Goal: Transaction & Acquisition: Purchase product/service

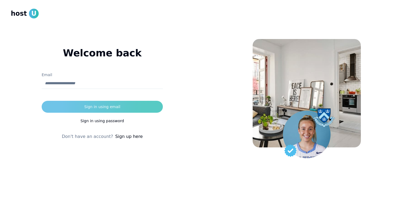
click at [95, 108] on div "Sign in using email" at bounding box center [102, 106] width 36 height 5
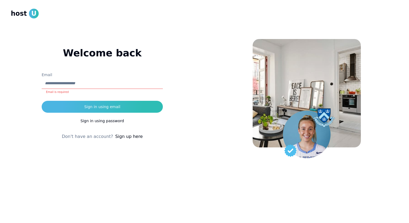
click at [65, 80] on input "Email" at bounding box center [102, 83] width 121 height 11
type input "**********"
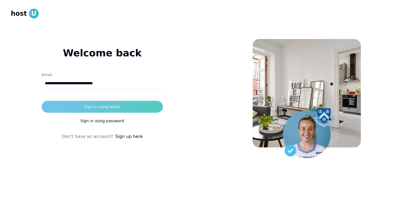
click at [85, 106] on button "Sign in using email" at bounding box center [102, 107] width 121 height 12
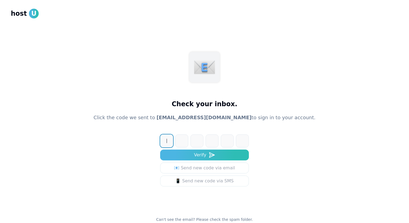
paste input "******"
type input "******"
click at [160, 149] on button "Verify" at bounding box center [204, 154] width 89 height 11
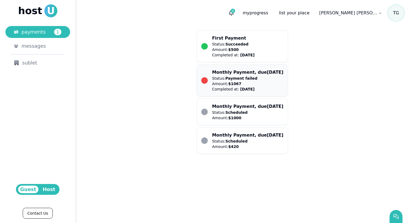
click at [258, 80] on p "Status: Payment failed" at bounding box center [234, 78] width 45 height 5
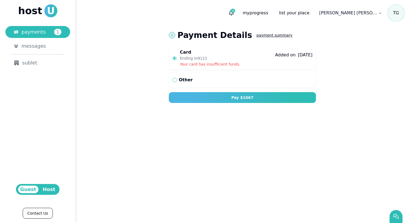
click at [173, 37] on icon at bounding box center [172, 35] width 4 height 4
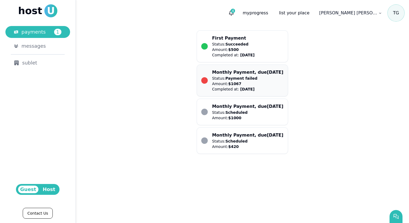
click at [246, 88] on span "[DATE]" at bounding box center [247, 89] width 14 height 4
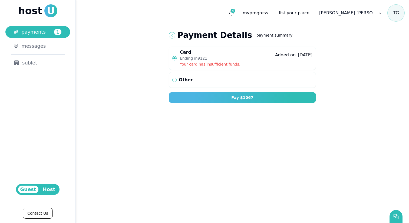
click at [175, 81] on div "button" at bounding box center [175, 80] width 4 height 4
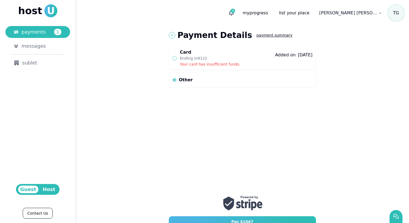
click at [176, 80] on div "button" at bounding box center [175, 80] width 4 height 4
click at [177, 61] on button "Card Ending in 9121 Added on Aug 28, 2025 Your card has insufficient funds." at bounding box center [242, 58] width 147 height 23
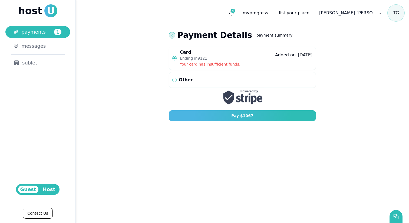
click at [171, 37] on icon at bounding box center [172, 35] width 4 height 4
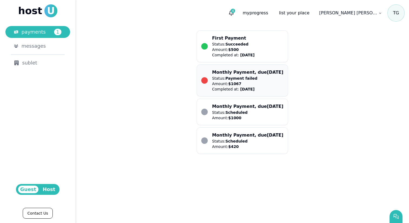
click at [211, 85] on li "Monthly Payment, due [DATE] Status: Payment failed Amount: $ 1067 Completed at:…" at bounding box center [242, 80] width 82 height 23
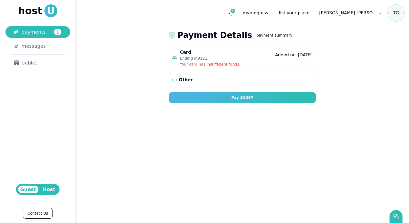
click at [171, 38] on link at bounding box center [172, 35] width 6 height 6
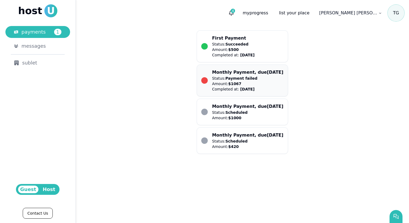
click at [223, 76] on p "Status: Payment failed" at bounding box center [234, 78] width 45 height 5
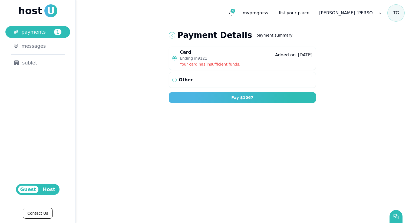
click at [257, 35] on button "payment summary" at bounding box center [275, 35] width 36 height 10
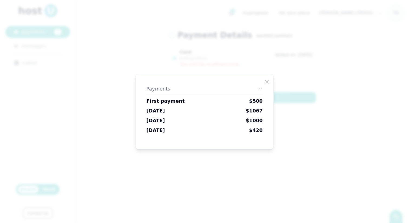
click at [271, 78] on div "Payment summary Payments First payment $ 500 September 30, 2025 $ 1067 October …" at bounding box center [204, 112] width 139 height 76
click at [269, 81] on icon "button" at bounding box center [267, 82] width 4 height 4
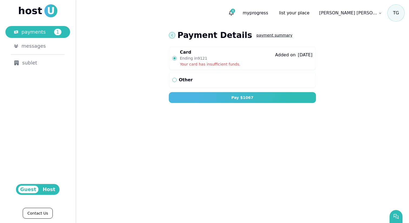
click at [171, 33] on icon at bounding box center [172, 35] width 4 height 4
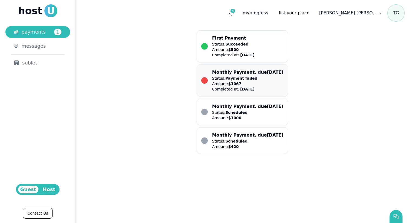
click at [229, 84] on span "$ 1067" at bounding box center [235, 84] width 13 height 4
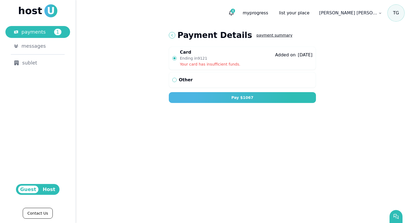
click at [183, 83] on button "Other" at bounding box center [242, 80] width 147 height 16
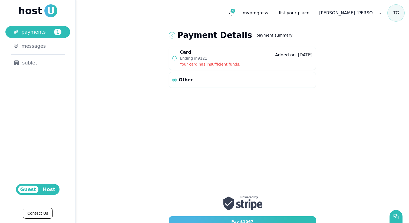
click at [179, 82] on div "Other" at bounding box center [186, 80] width 14 height 6
click at [177, 58] on div "button" at bounding box center [175, 58] width 4 height 4
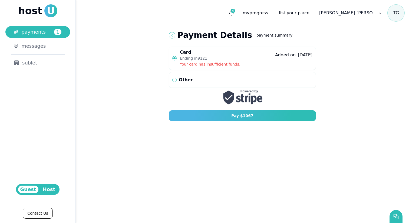
click at [174, 39] on div "Payment Details" at bounding box center [213, 35] width 88 height 10
click at [171, 36] on icon at bounding box center [172, 35] width 4 height 4
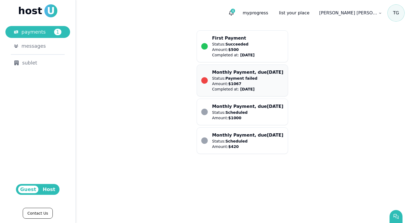
click at [226, 83] on p "Amount: $ 1067" at bounding box center [234, 83] width 45 height 5
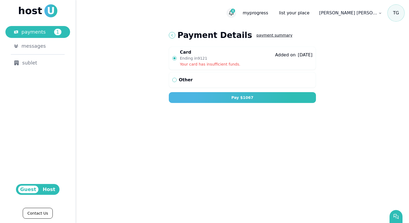
click at [235, 11] on span "4" at bounding box center [233, 11] width 4 height 4
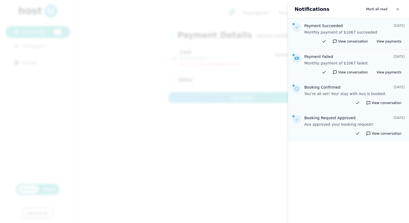
click at [298, 58] on use at bounding box center [297, 58] width 4 height 3
click at [298, 28] on icon at bounding box center [297, 27] width 4 height 4
click at [384, 42] on link "View payments" at bounding box center [389, 41] width 31 height 6
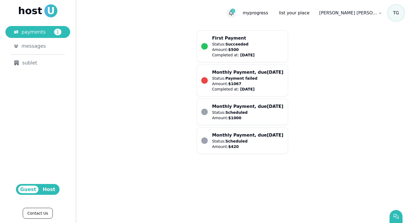
click at [234, 11] on icon "button" at bounding box center [231, 12] width 5 height 5
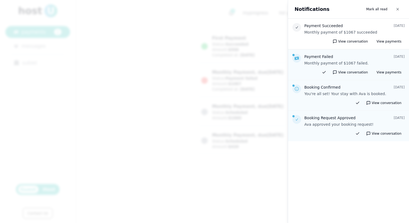
click at [298, 61] on div at bounding box center [297, 58] width 9 height 9
click at [306, 26] on h4 "Payment Succeeded" at bounding box center [324, 25] width 39 height 5
click at [297, 25] on icon at bounding box center [297, 27] width 4 height 4
click at [295, 59] on use at bounding box center [297, 58] width 4 height 3
click at [294, 61] on div at bounding box center [297, 58] width 9 height 9
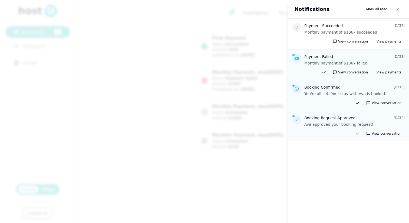
click at [348, 33] on p "Monthly payment of $1067 succeeded" at bounding box center [355, 32] width 100 height 5
click at [312, 30] on p "Monthly payment of $1067 succeeded" at bounding box center [355, 32] width 100 height 5
click at [351, 37] on div "Payment Succeeded [DATE] Monthly payment of $1067 succeeded View conversation V…" at bounding box center [348, 34] width 121 height 31
click at [351, 39] on button "View conversation" at bounding box center [351, 41] width 42 height 6
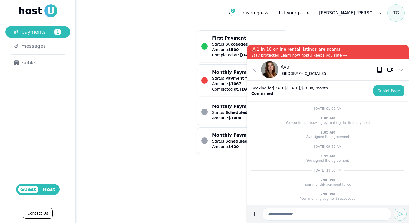
click at [330, 184] on p "Your monthly payment failed" at bounding box center [328, 184] width 47 height 4
click at [324, 178] on span "7:00 PM" at bounding box center [328, 180] width 15 height 4
click at [253, 70] on icon at bounding box center [255, 69] width 6 height 6
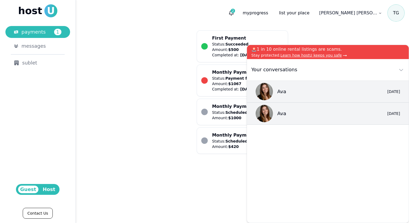
click at [254, 67] on div "Your conversations" at bounding box center [273, 70] width 48 height 8
click at [400, 70] on icon at bounding box center [401, 69] width 6 height 6
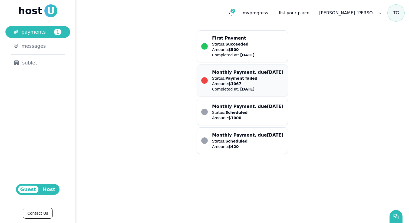
click at [251, 79] on span "Payment failed" at bounding box center [242, 78] width 32 height 4
click at [394, 15] on span "T G" at bounding box center [396, 12] width 17 height 17
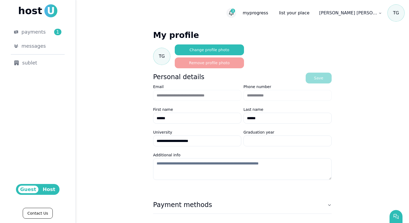
click at [235, 11] on span "3" at bounding box center [233, 11] width 4 height 4
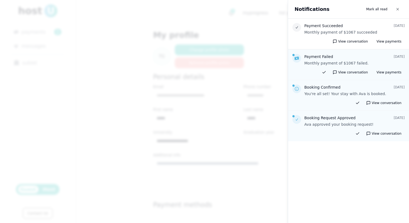
click at [306, 103] on div "View conversation" at bounding box center [349, 103] width 112 height 6
click at [397, 12] on button "button" at bounding box center [398, 9] width 10 height 10
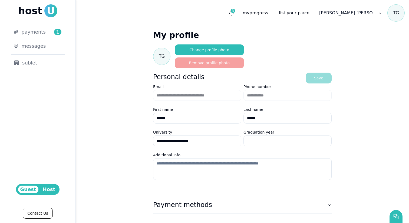
click at [395, 16] on span "T G" at bounding box center [396, 12] width 17 height 17
click at [376, 12] on html "**********" at bounding box center [204, 111] width 409 height 223
click at [366, 23] on link "profile" at bounding box center [365, 26] width 32 height 9
click at [364, 12] on html "**********" at bounding box center [204, 111] width 409 height 223
click at [360, 25] on button "profile" at bounding box center [363, 26] width 12 height 5
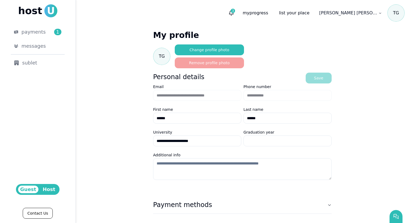
click at [402, 11] on span "T G" at bounding box center [396, 12] width 17 height 17
click at [235, 9] on span "3" at bounding box center [233, 11] width 4 height 4
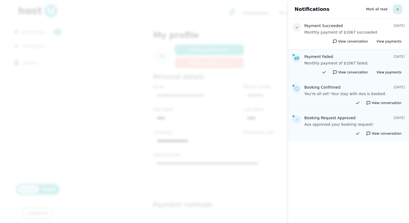
click at [398, 6] on button "button" at bounding box center [398, 9] width 10 height 10
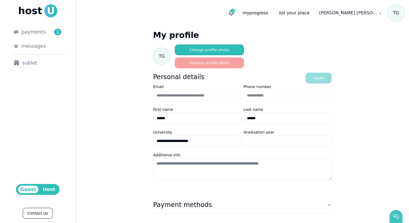
click at [394, 221] on button "button" at bounding box center [396, 216] width 13 height 13
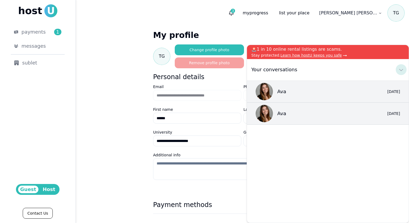
click at [402, 69] on icon at bounding box center [401, 69] width 6 height 6
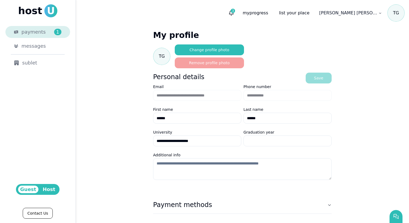
click at [33, 36] on link "payments 1" at bounding box center [37, 32] width 65 height 12
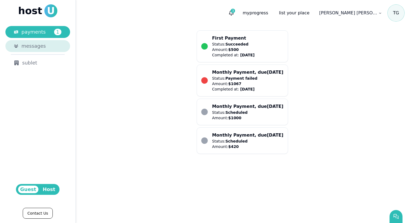
click at [32, 45] on span "messages" at bounding box center [33, 46] width 24 height 8
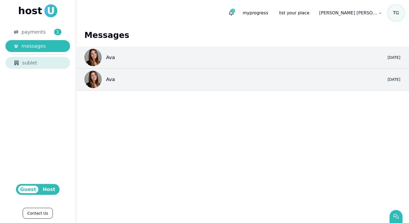
click at [32, 59] on div "sublet" at bounding box center [37, 63] width 47 height 8
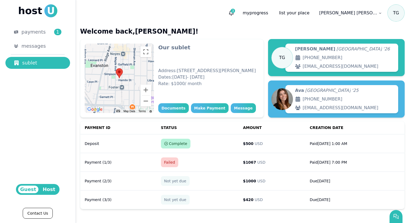
click at [378, 13] on html "host U payments 1 messages sublet Guest Host Contact Us 1 3 my progress list yo…" at bounding box center [204, 111] width 409 height 223
click at [398, 14] on html "host U payments 1 messages sublet Guest Host Contact Us 1 3 my progress list yo…" at bounding box center [204, 111] width 409 height 223
click at [379, 13] on html "host U payments 1 messages sublet Guest Host Contact Us 1 3 my progress list yo…" at bounding box center [204, 111] width 409 height 223
click at [364, 24] on button "profile" at bounding box center [363, 26] width 12 height 5
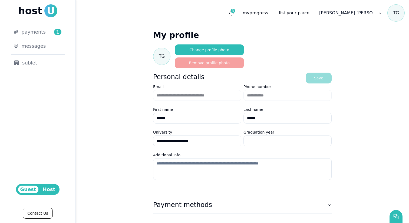
scroll to position [32, 0]
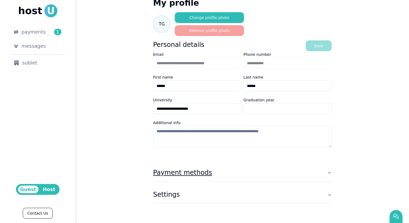
click at [327, 171] on button "Payment methods" at bounding box center [242, 172] width 179 height 17
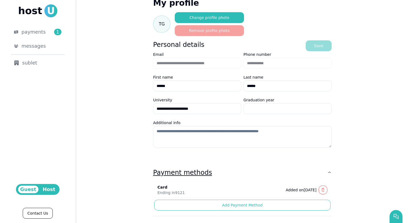
scroll to position [67, 0]
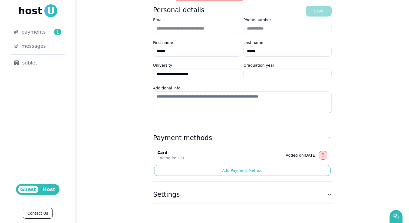
click at [324, 155] on use "submit" at bounding box center [323, 155] width 3 height 4
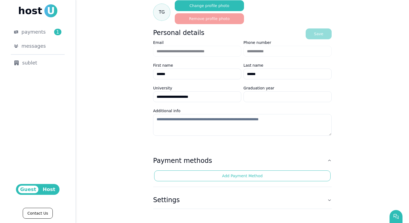
scroll to position [50, 0]
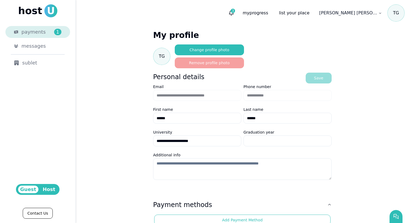
click at [44, 33] on div "payments 1" at bounding box center [41, 32] width 40 height 8
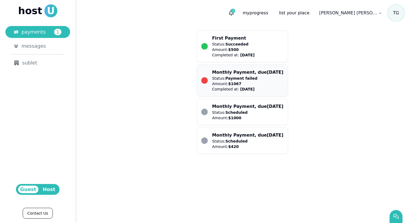
click at [226, 84] on p "Amount: $ 1067" at bounding box center [234, 83] width 45 height 5
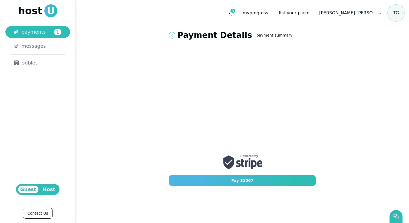
click at [176, 37] on div "Payment Details" at bounding box center [213, 35] width 88 height 10
click at [172, 35] on icon at bounding box center [172, 35] width 4 height 4
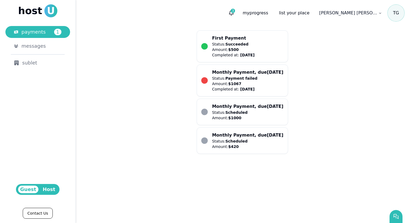
click at [131, 119] on div "First Payment Status: Succeeded Amount: $ 500 Completed at: 08/26/2025 Monthly …" at bounding box center [243, 92] width 334 height 132
